Goal: Communication & Community: Answer question/provide support

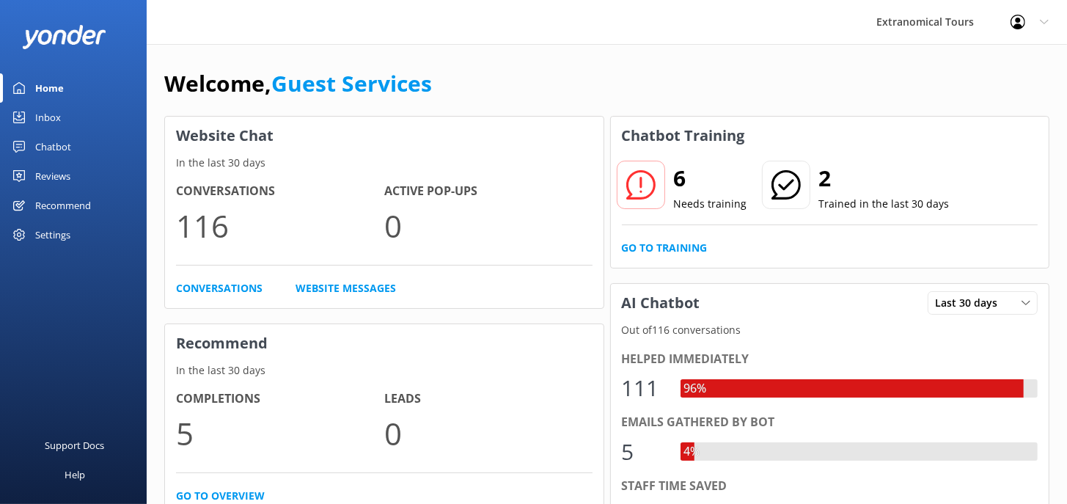
click at [53, 118] on div "Inbox" at bounding box center [48, 117] width 26 height 29
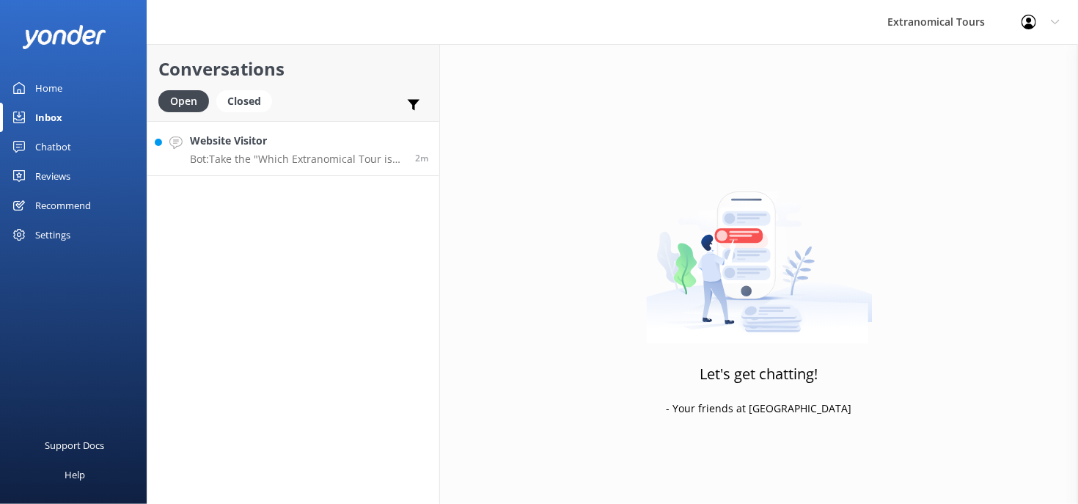
click at [252, 150] on div "Website Visitor Bot: Take the "Which Extranomical Tour is Right for Me?" quiz […" at bounding box center [297, 149] width 214 height 32
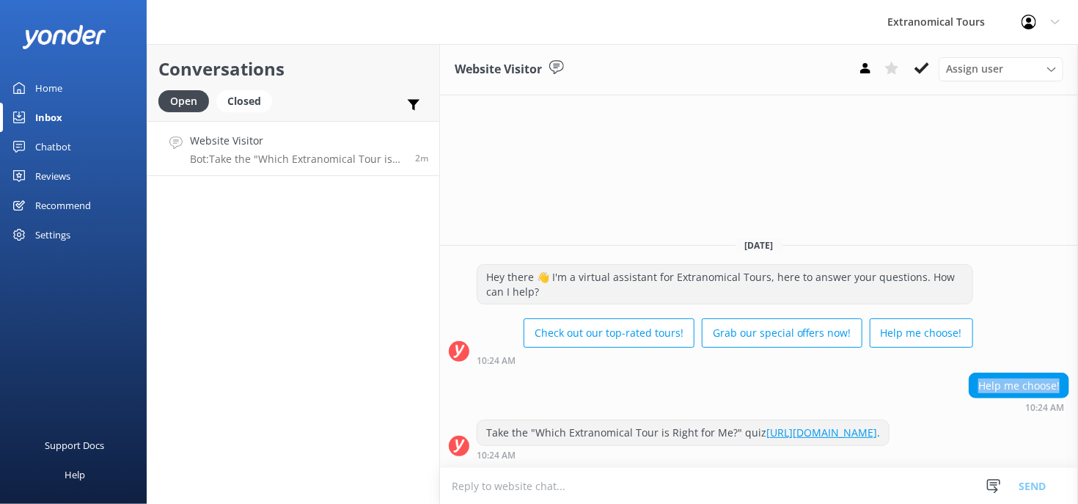
copy div "Help me choose!"
drag, startPoint x: 976, startPoint y: 368, endPoint x: 771, endPoint y: 217, distance: 255.0
click at [1049, 373] on div "Help me choose!" at bounding box center [1019, 385] width 99 height 25
click at [603, 462] on div "Take the "Which Extranomical Tour is Right for Me?" quiz [URL][DOMAIN_NAME] . 1…" at bounding box center [759, 444] width 638 height 48
drag, startPoint x: 600, startPoint y: 478, endPoint x: 600, endPoint y: 486, distance: 8.8
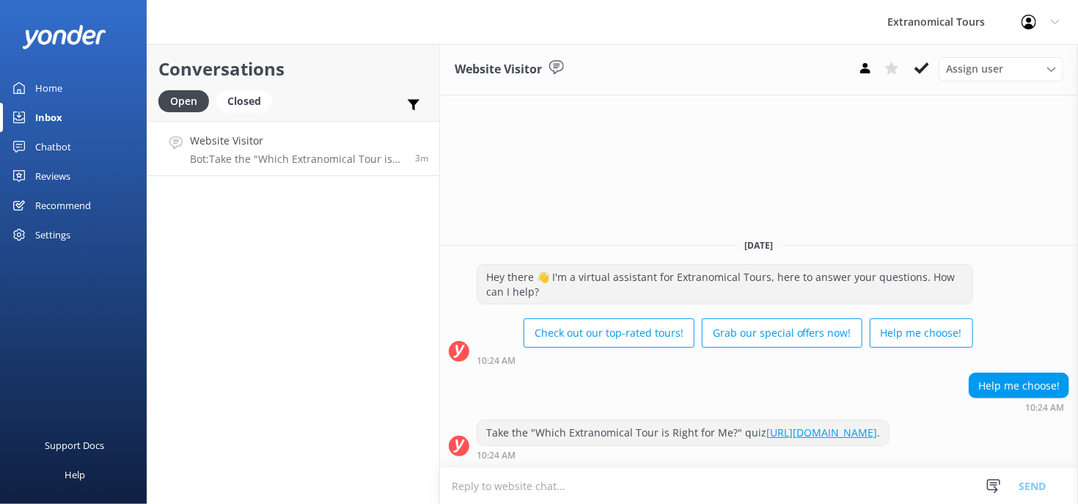
click at [600, 478] on textarea at bounding box center [759, 486] width 638 height 36
paste textarea "I’d be happy to help you choose! May I kindly ask for how many guests you’re bo…"
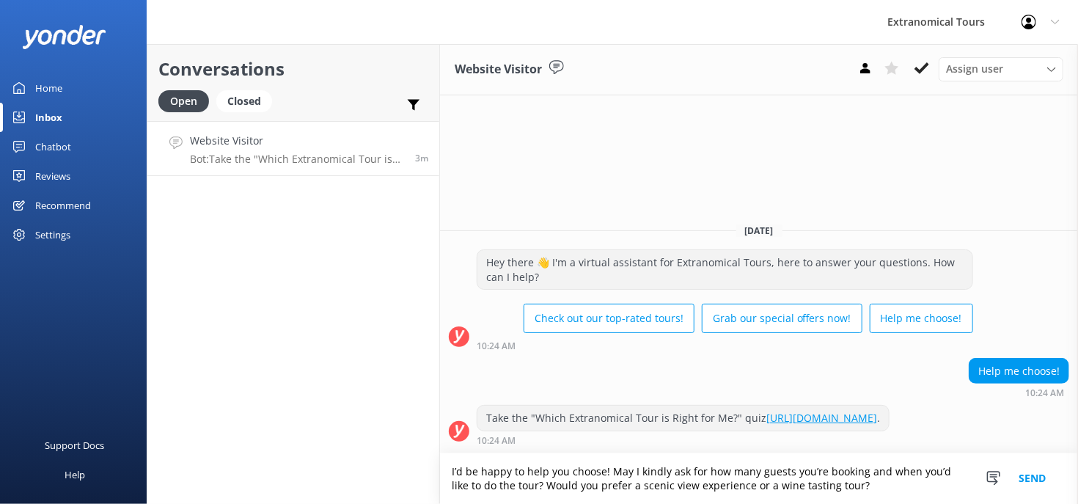
type textarea "I’d be happy to help you choose! May I kindly ask for how many guests you’re bo…"
click at [1022, 464] on button "Send" at bounding box center [1032, 478] width 55 height 51
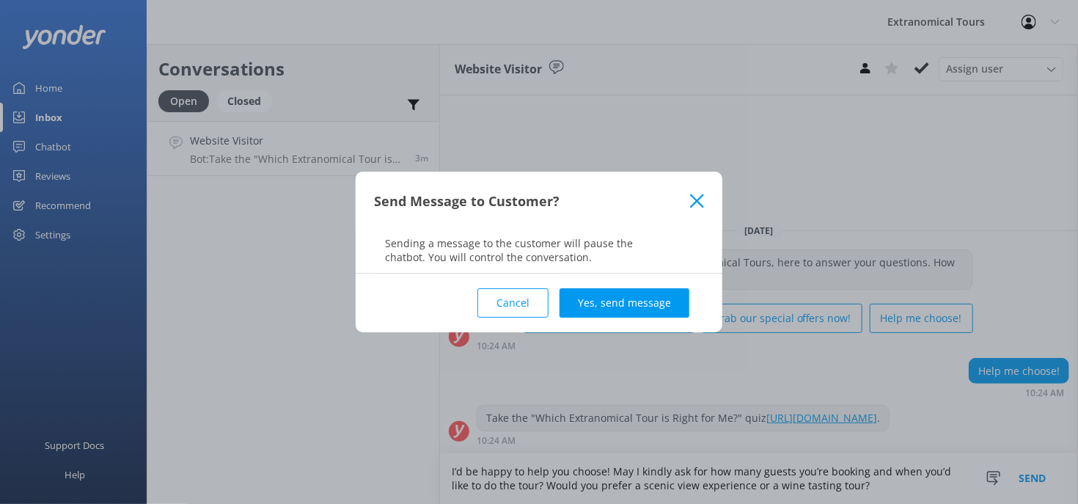
click at [698, 183] on div "Send Message to Customer?" at bounding box center [539, 201] width 367 height 59
click at [695, 201] on icon at bounding box center [697, 201] width 14 height 15
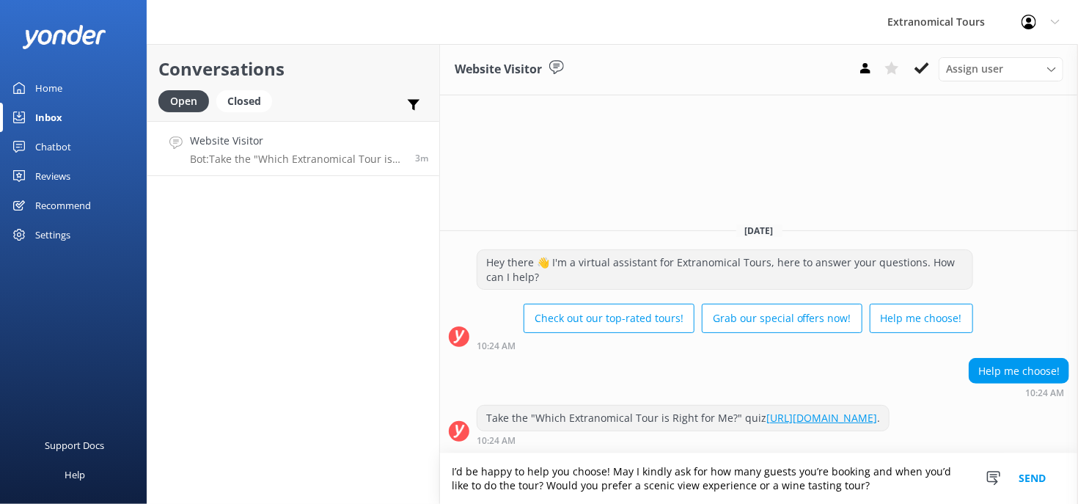
click at [1013, 472] on button "Send" at bounding box center [1032, 478] width 55 height 51
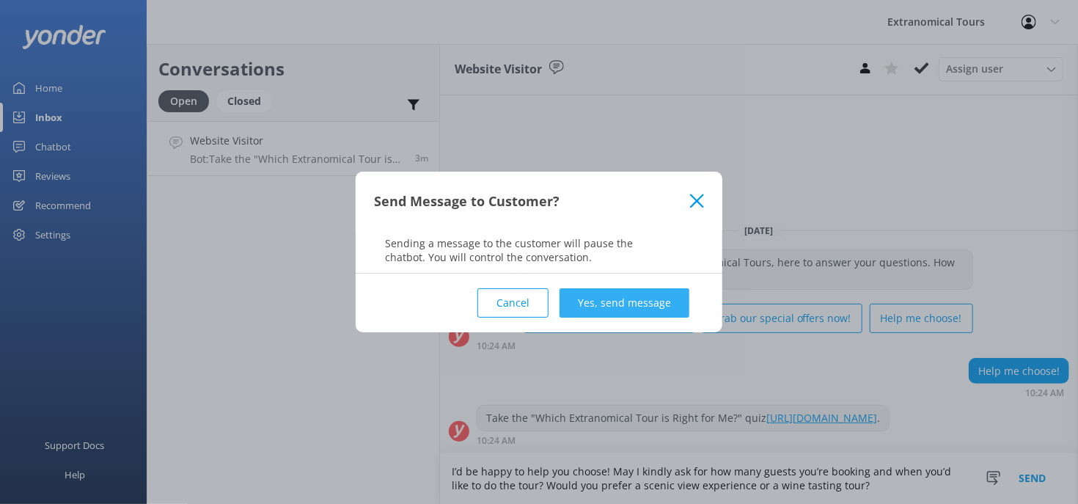
click at [612, 310] on button "Yes, send message" at bounding box center [625, 302] width 130 height 29
